Goal: Task Accomplishment & Management: Manage account settings

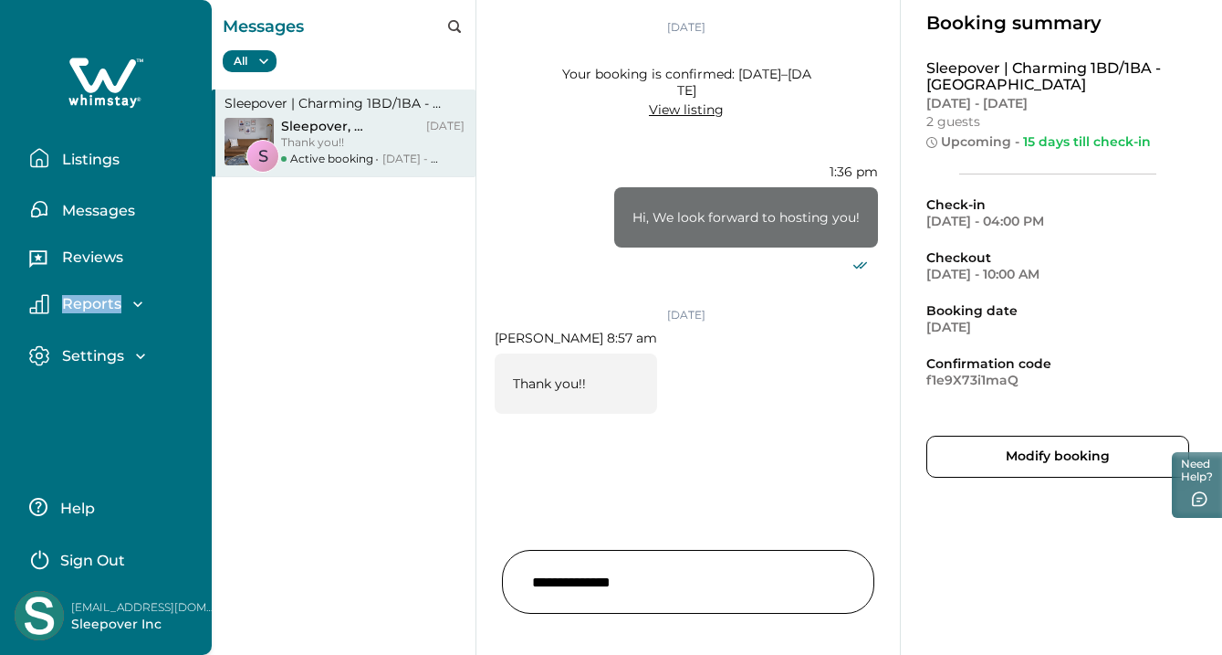
click at [136, 205] on button "Messages" at bounding box center [113, 209] width 168 height 37
click at [90, 261] on p "Reviews" at bounding box center [90, 257] width 67 height 18
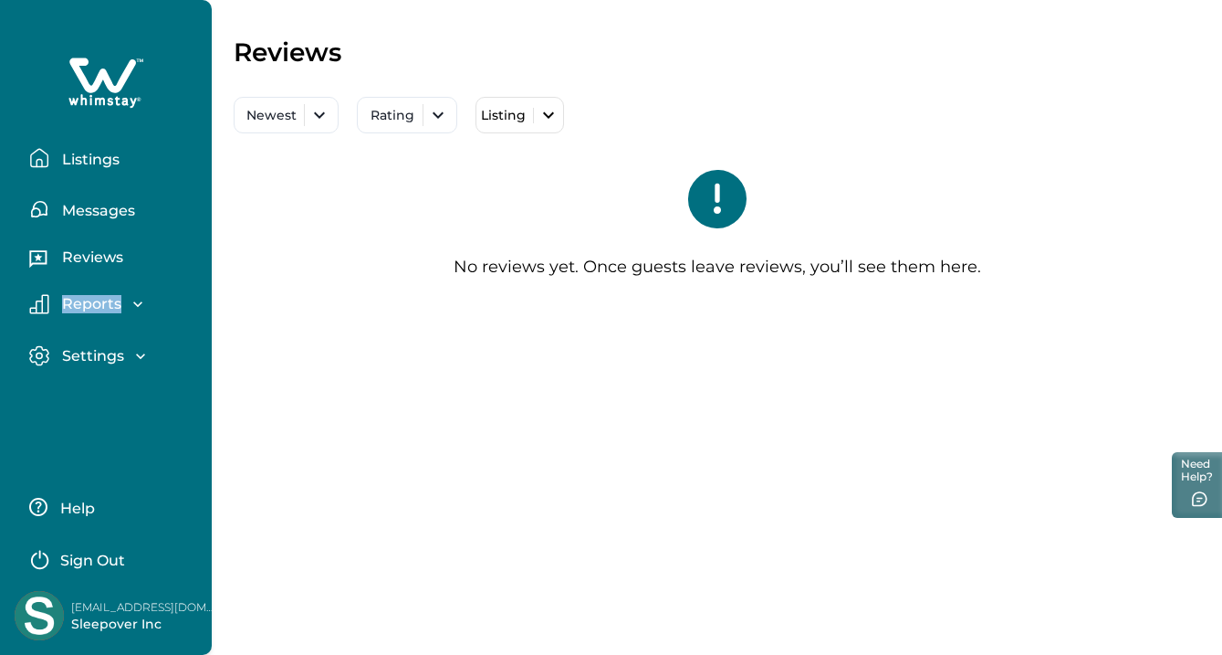
click at [95, 212] on p "Messages" at bounding box center [96, 211] width 79 height 18
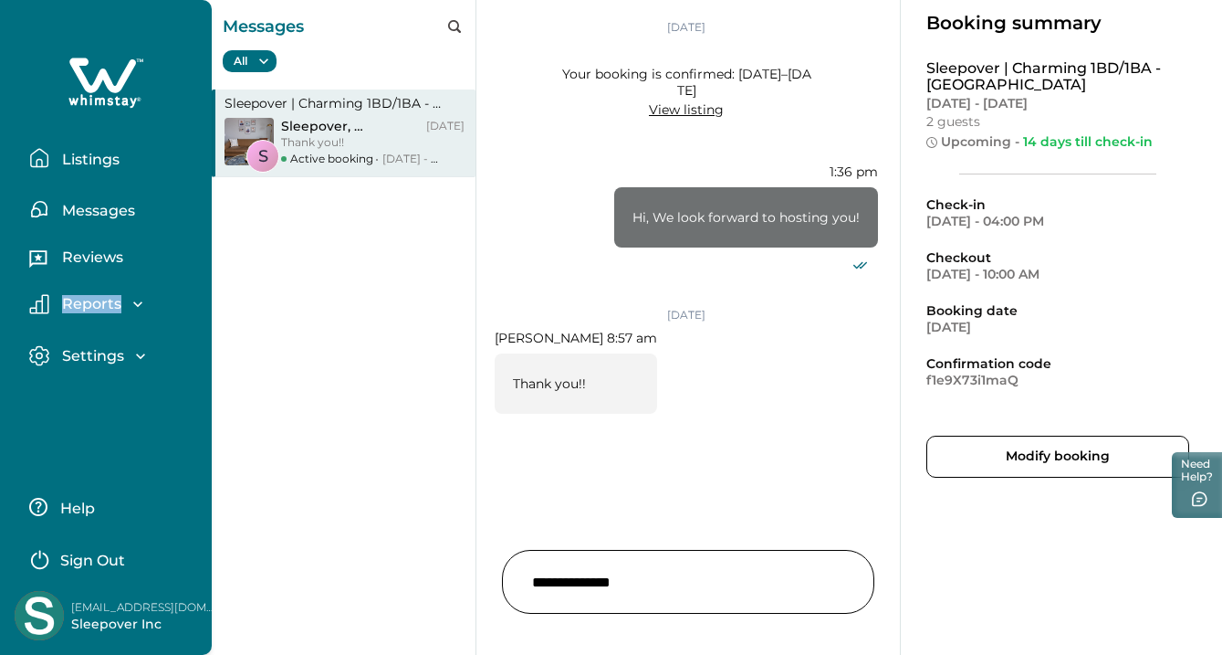
click at [124, 160] on button "Listings" at bounding box center [113, 158] width 168 height 37
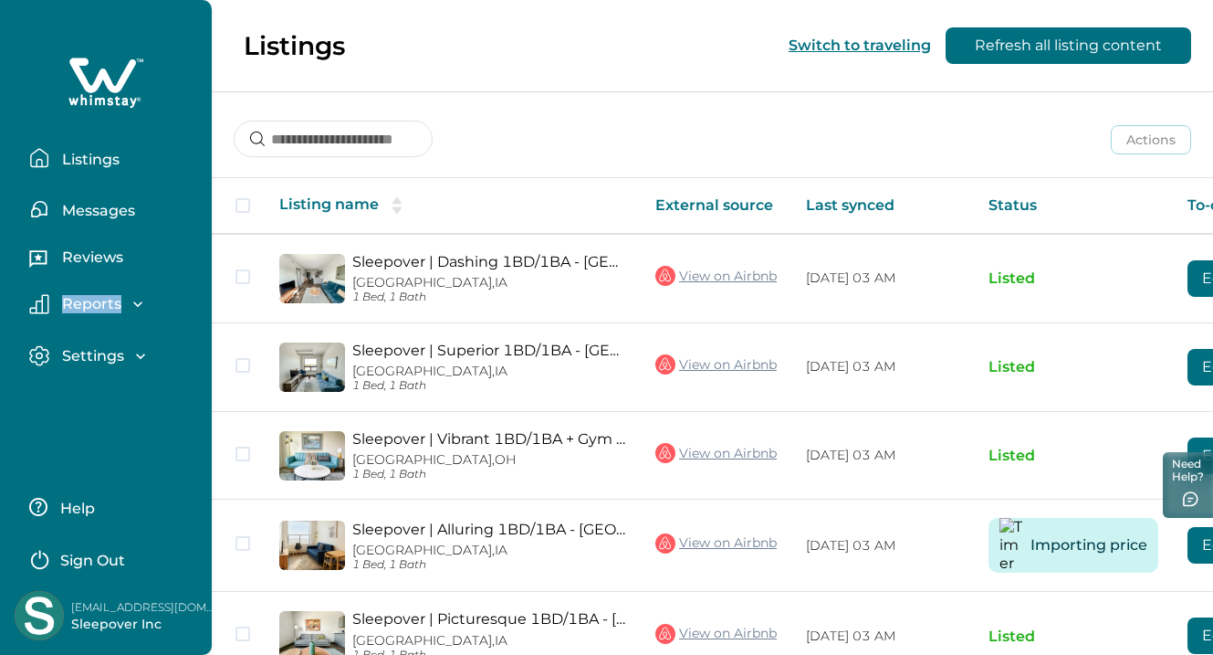
click at [1046, 50] on button "Refresh all listing content" at bounding box center [1069, 45] width 246 height 37
